Goal: Information Seeking & Learning: Learn about a topic

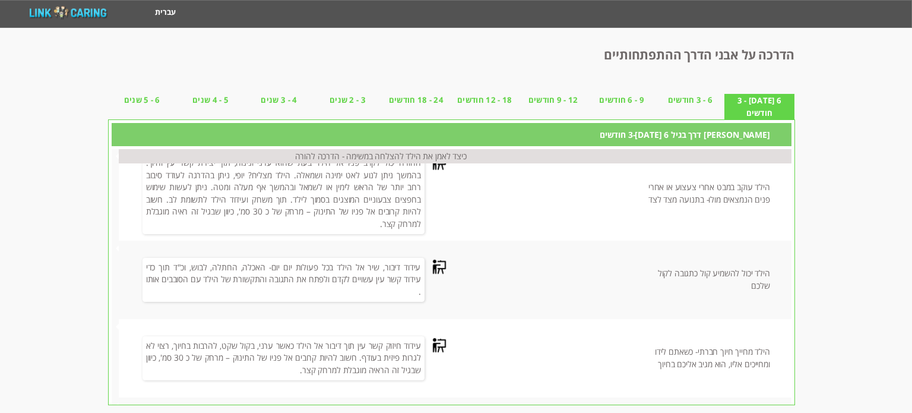
scroll to position [75, 0]
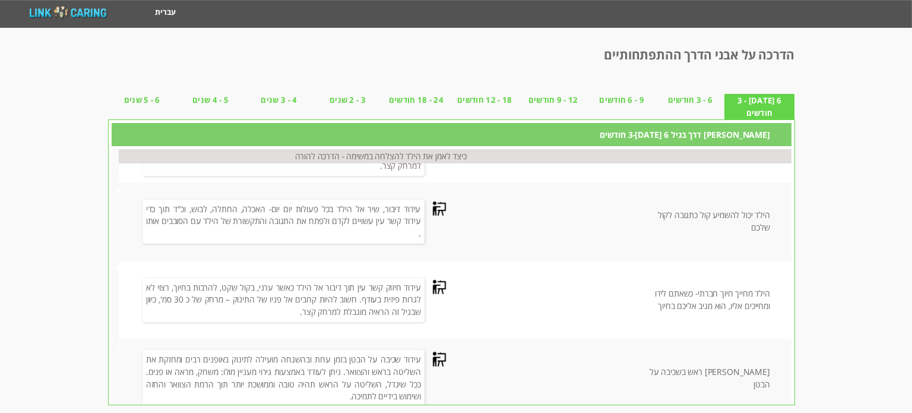
click at [499, 100] on span "18 - 12 חודשים" at bounding box center [485, 100] width 68 height 12
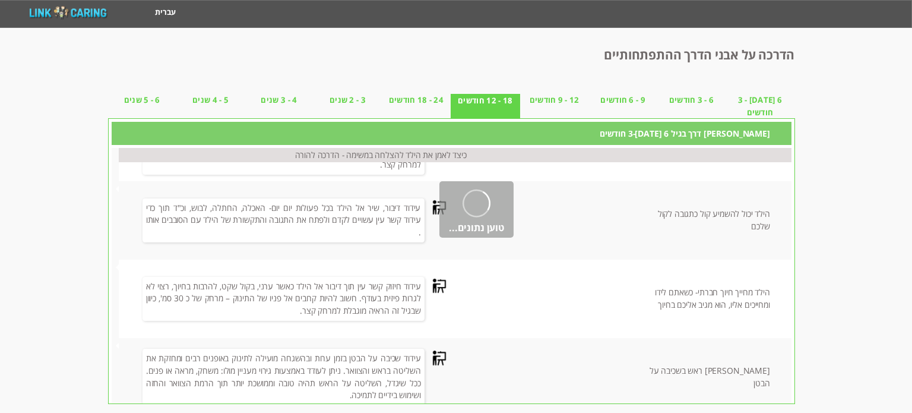
click at [499, 100] on span "18 - 12 חודשים" at bounding box center [485, 100] width 68 height 12
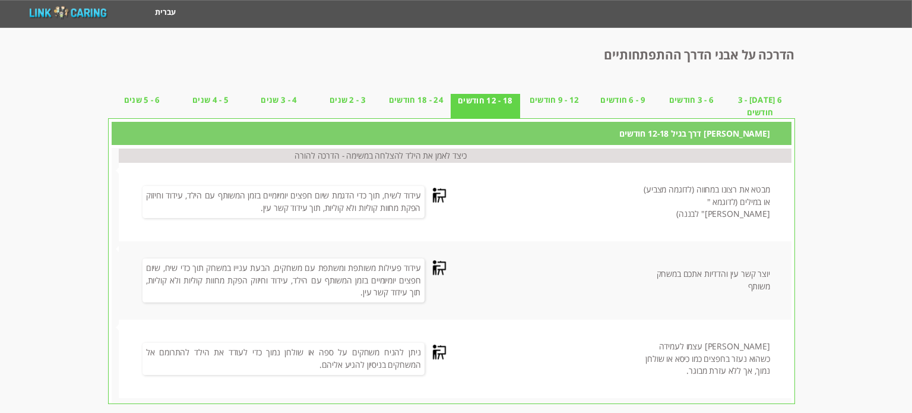
click at [567, 100] on span "12 - 9 חודשים" at bounding box center [554, 100] width 68 height 12
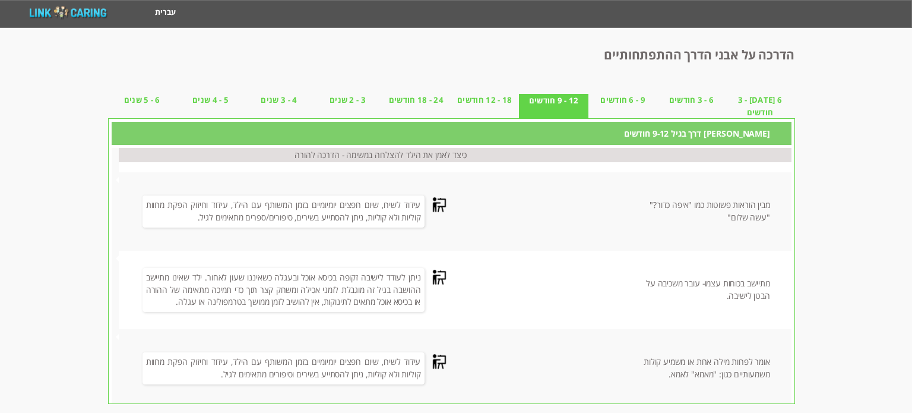
scroll to position [542, 0]
click at [419, 97] on span "24 - 18 חודשים" at bounding box center [416, 100] width 68 height 12
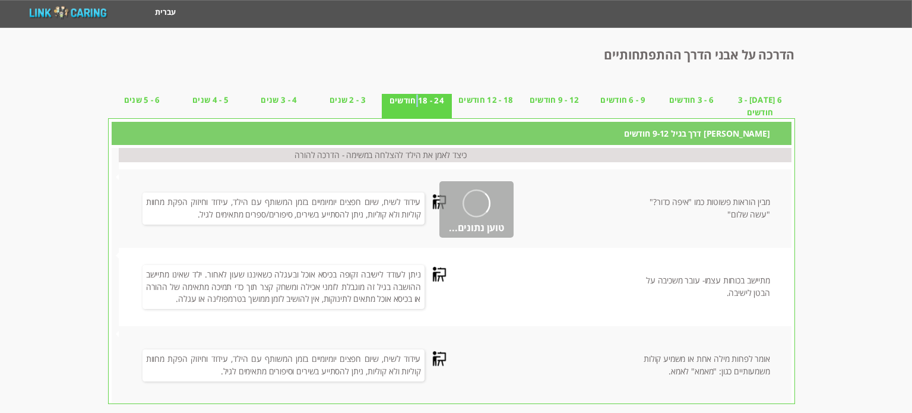
click at [419, 97] on span "24 - 18 חודשים" at bounding box center [416, 100] width 68 height 12
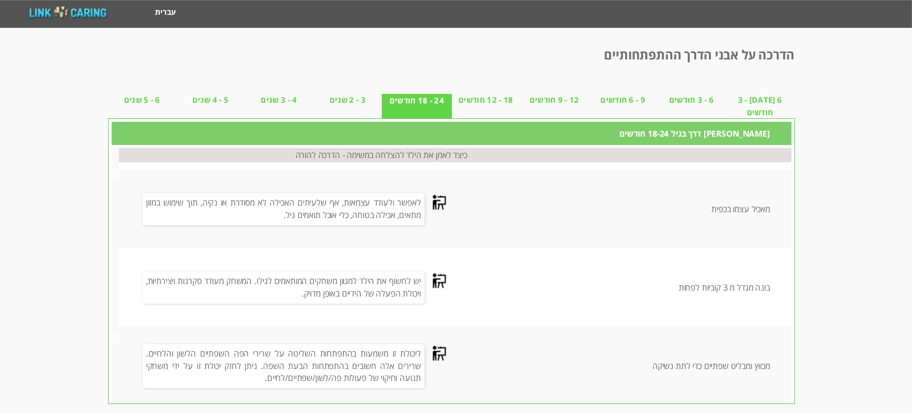
scroll to position [227, 0]
